Goal: Check status: Check status

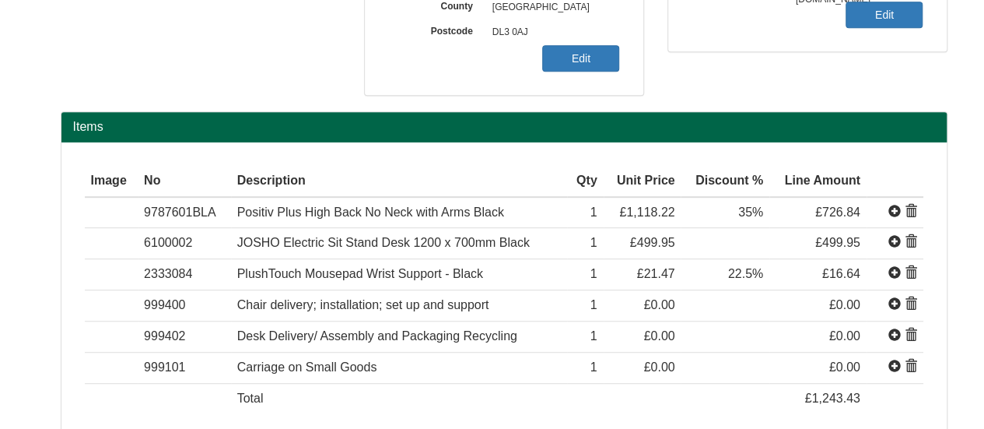
scroll to position [389, 0]
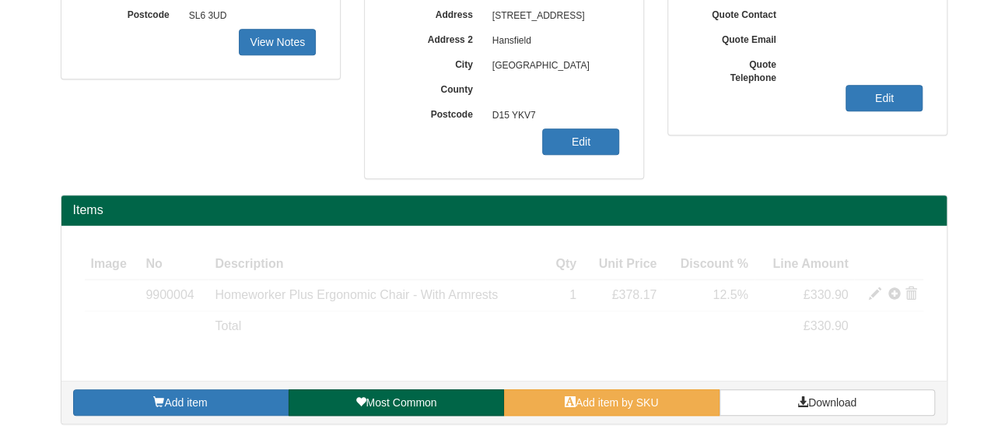
scroll to position [356, 0]
